Goal: Check status: Check status

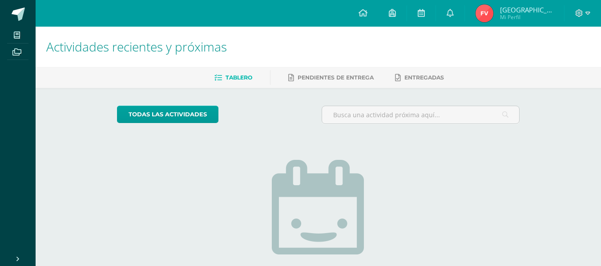
click at [524, 11] on span "[GEOGRAPHIC_DATA]" at bounding box center [526, 9] width 53 height 9
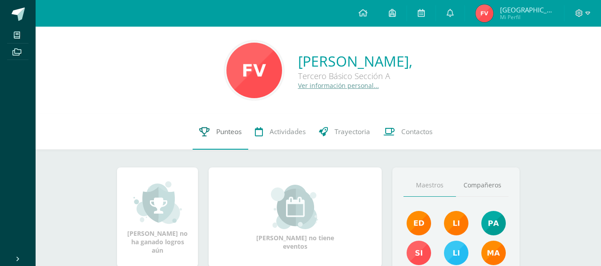
click at [240, 138] on link "Punteos" at bounding box center [221, 132] width 56 height 36
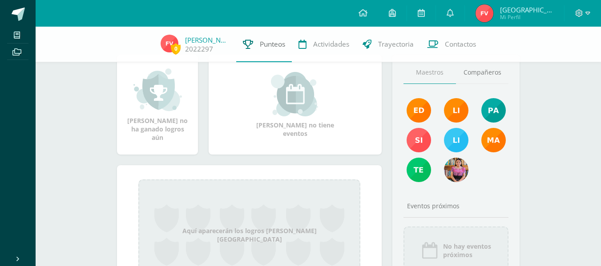
scroll to position [110, 0]
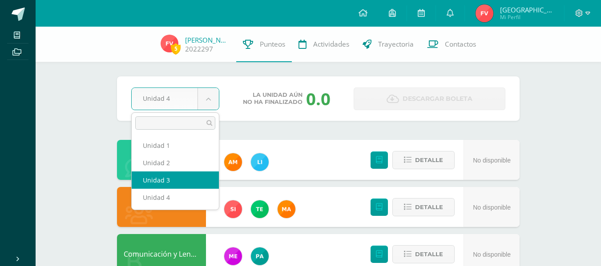
select select "Unidad 3"
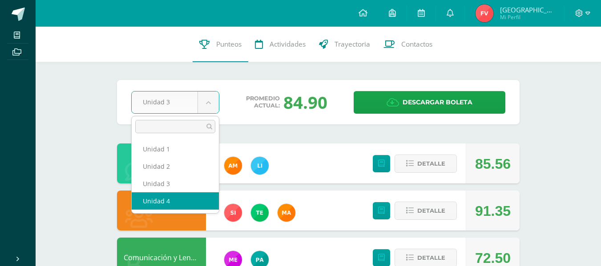
select select "Unidad 4"
